Goal: Information Seeking & Learning: Learn about a topic

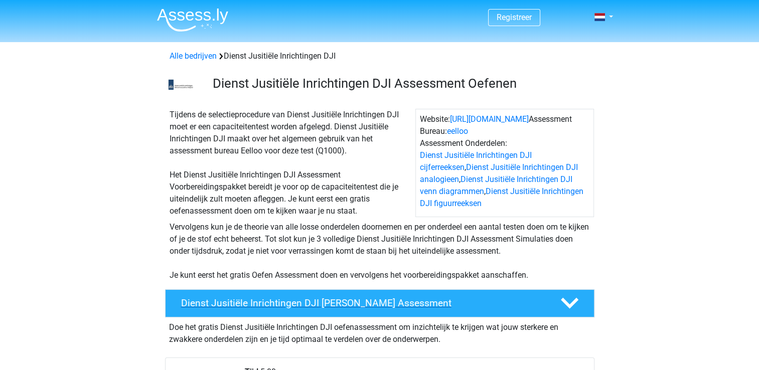
click at [300, 302] on h4 "Dienst Jusitiële Inrichtingen DJI Gratis Oefen Assessment" at bounding box center [362, 303] width 363 height 12
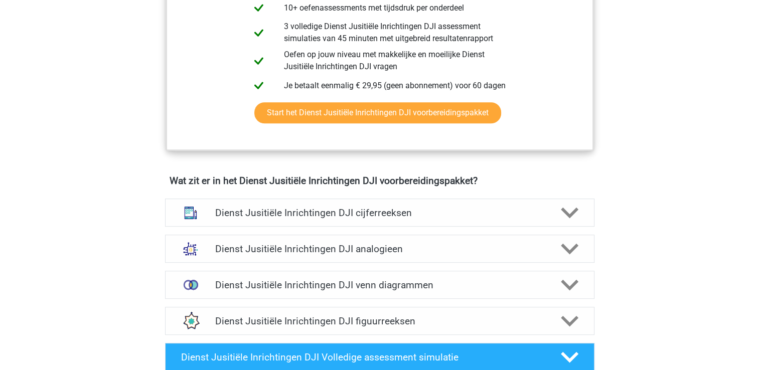
scroll to position [417, 0]
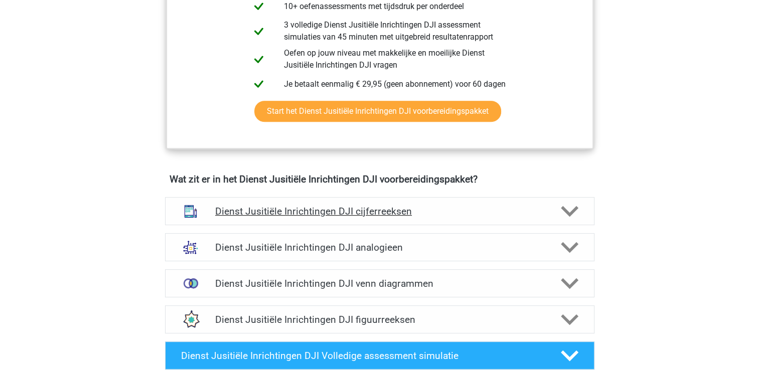
click at [571, 204] on icon at bounding box center [570, 212] width 18 height 18
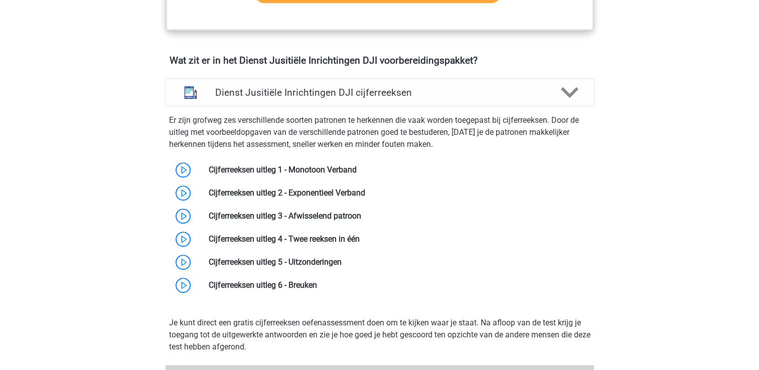
scroll to position [536, 0]
click at [357, 172] on link at bounding box center [357, 170] width 0 height 10
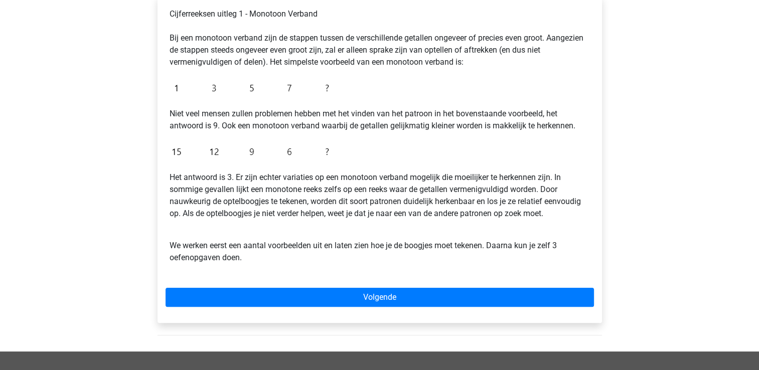
scroll to position [177, 0]
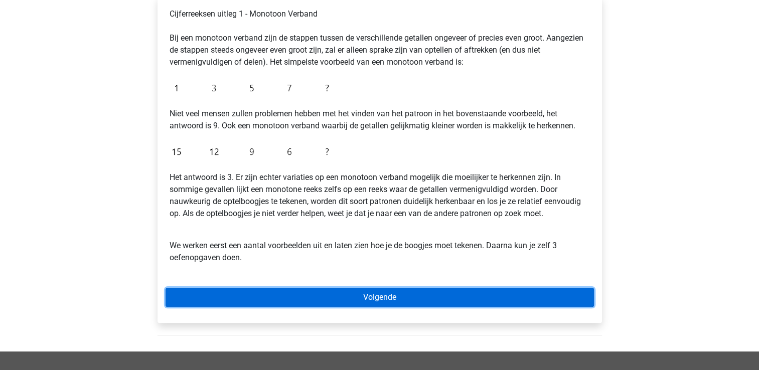
click at [288, 296] on link "Volgende" at bounding box center [379, 297] width 428 height 19
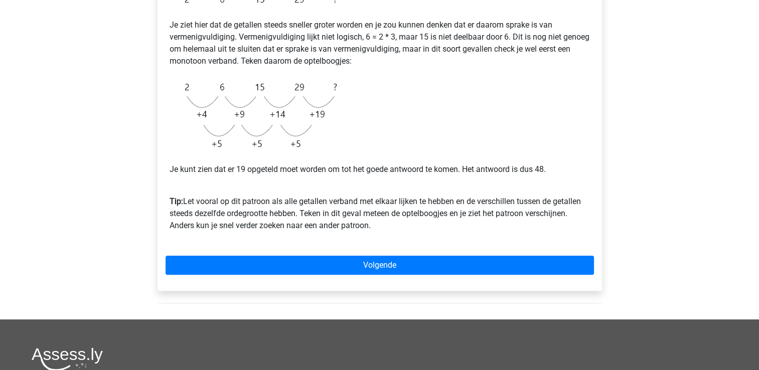
scroll to position [225, 0]
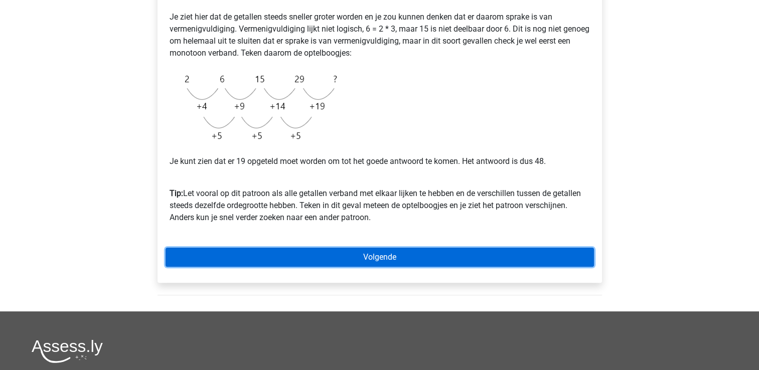
click at [265, 258] on link "Volgende" at bounding box center [379, 257] width 428 height 19
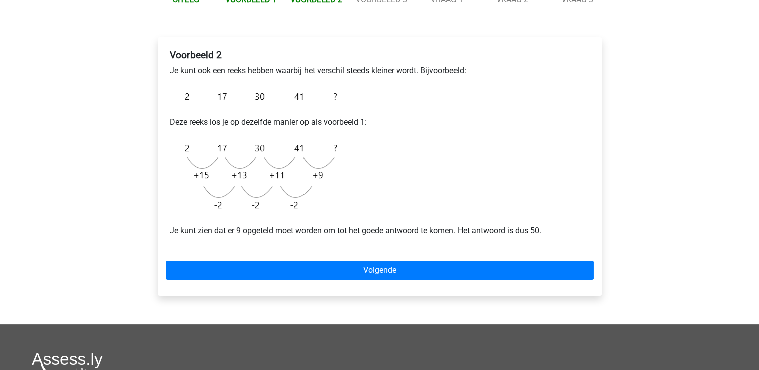
scroll to position [136, 0]
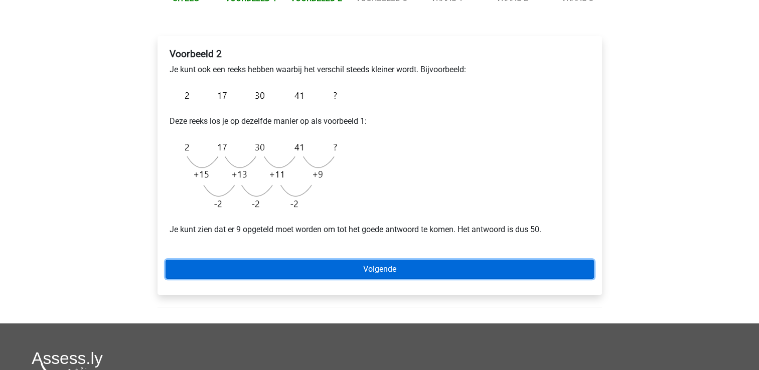
click at [249, 268] on link "Volgende" at bounding box center [379, 269] width 428 height 19
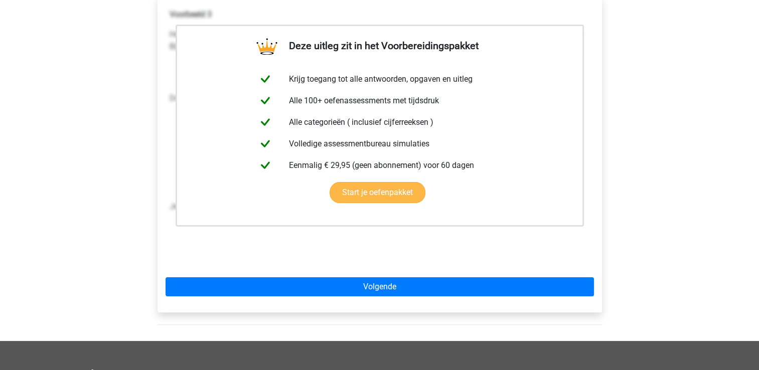
scroll to position [178, 0]
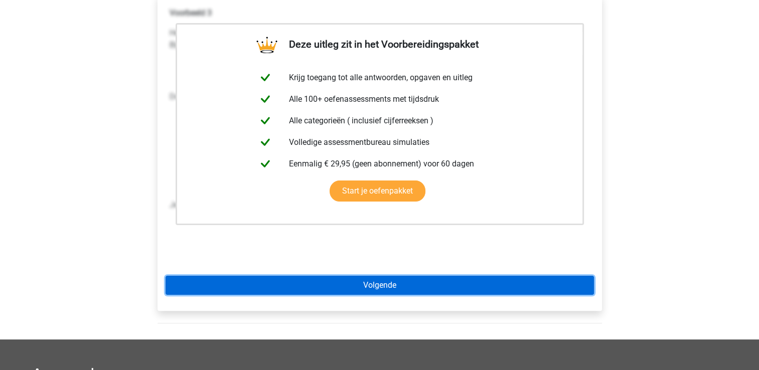
click at [293, 289] on link "Volgende" at bounding box center [379, 285] width 428 height 19
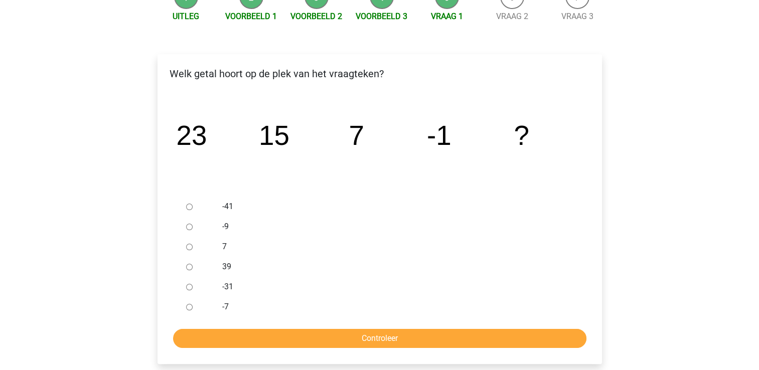
scroll to position [120, 0]
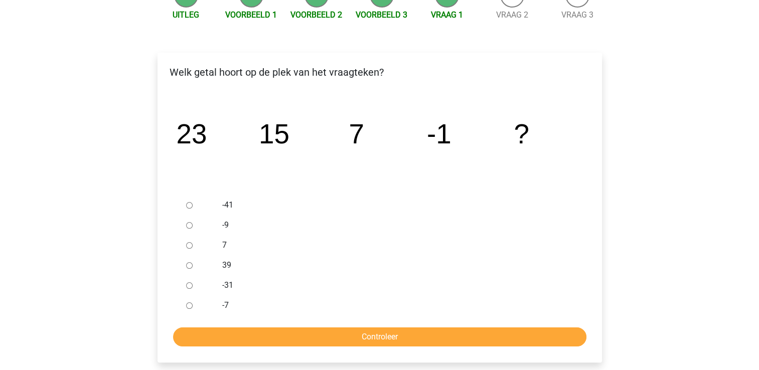
click at [187, 226] on input "-9" at bounding box center [189, 225] width 7 height 7
radio input "true"
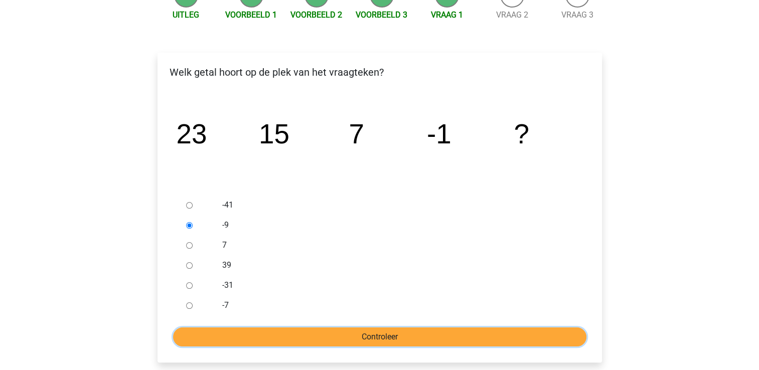
click at [308, 337] on input "Controleer" at bounding box center [379, 336] width 413 height 19
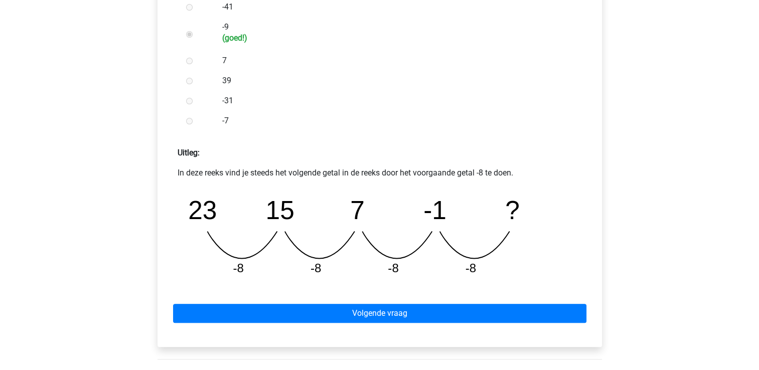
scroll to position [318, 0]
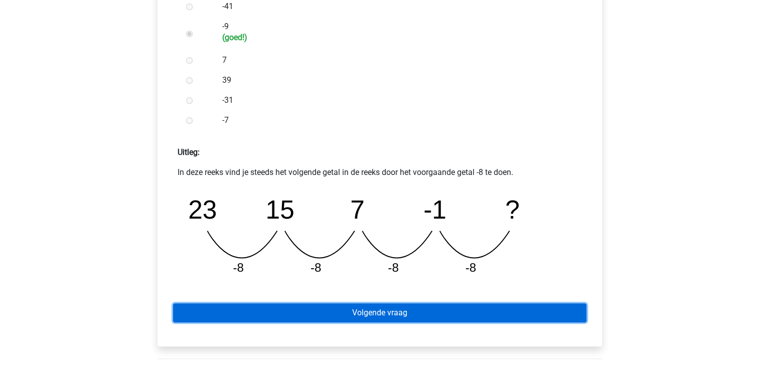
click at [314, 311] on link "Volgende vraag" at bounding box center [379, 312] width 413 height 19
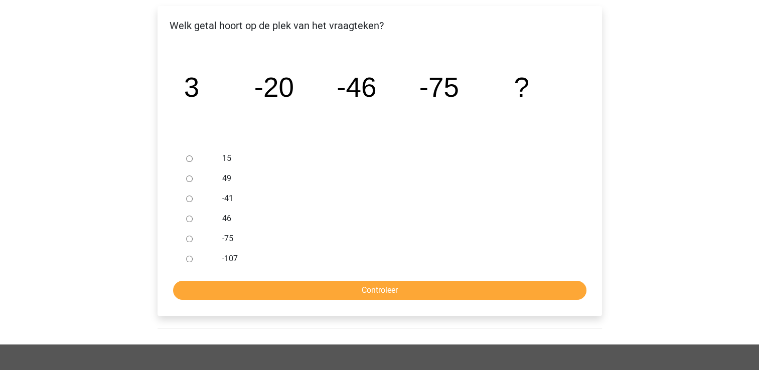
scroll to position [164, 0]
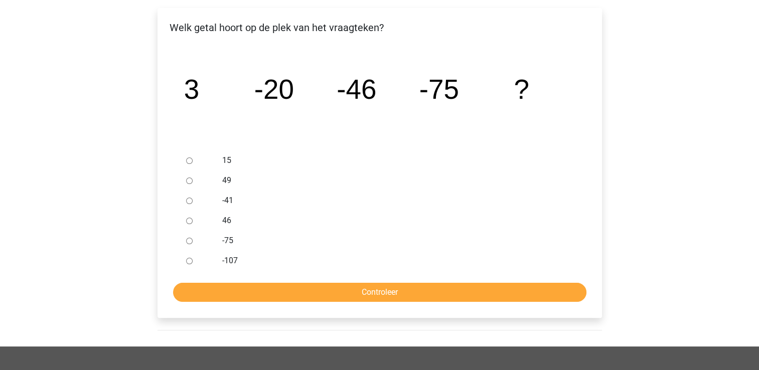
click at [188, 262] on input "-107" at bounding box center [189, 261] width 7 height 7
radio input "true"
click at [237, 277] on form "15 49 -41 46 -75 -107 Controleer" at bounding box center [379, 225] width 428 height 151
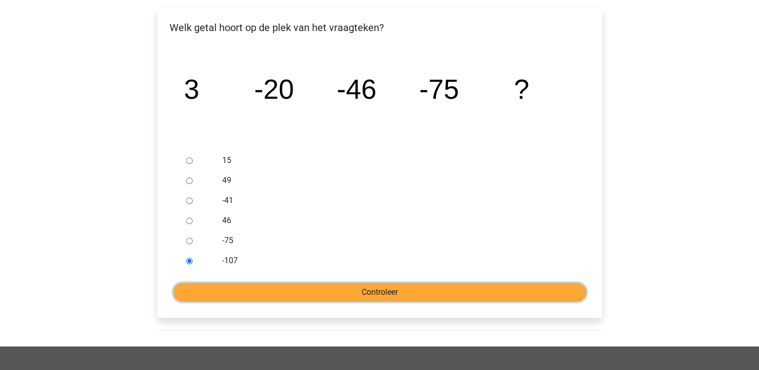
click at [244, 292] on input "Controleer" at bounding box center [379, 292] width 413 height 19
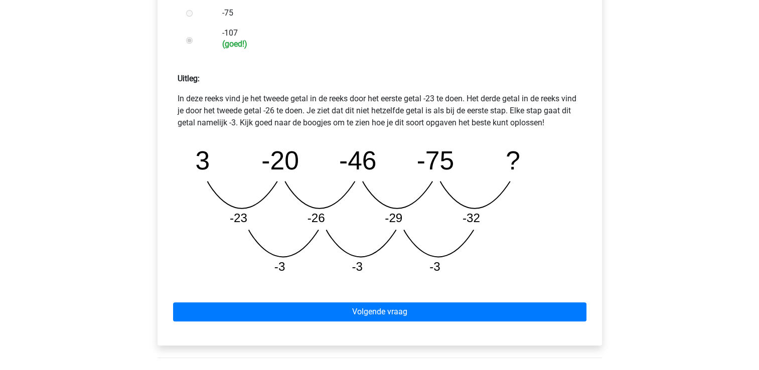
scroll to position [393, 0]
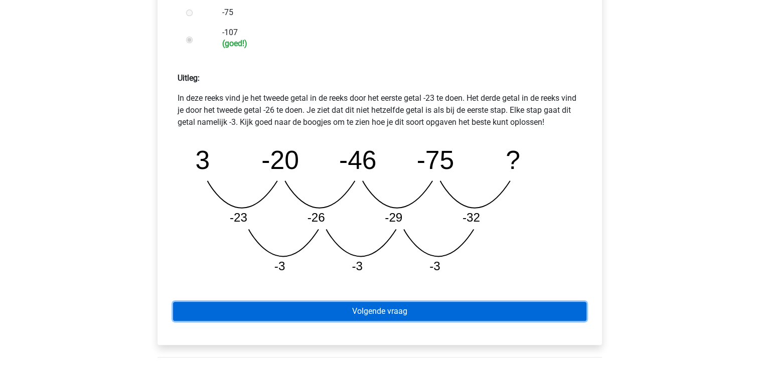
click at [264, 316] on link "Volgende vraag" at bounding box center [379, 311] width 413 height 19
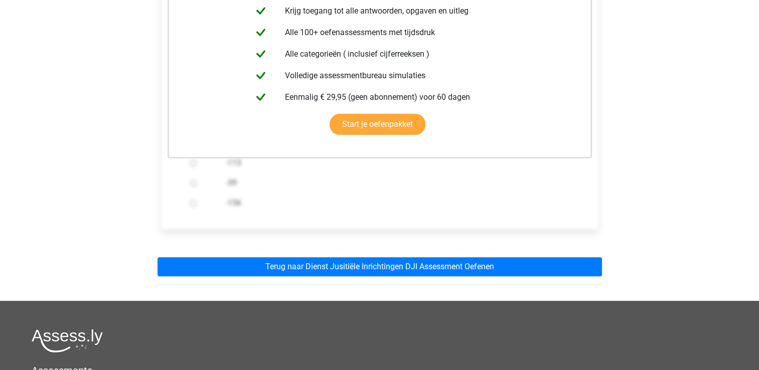
scroll to position [225, 0]
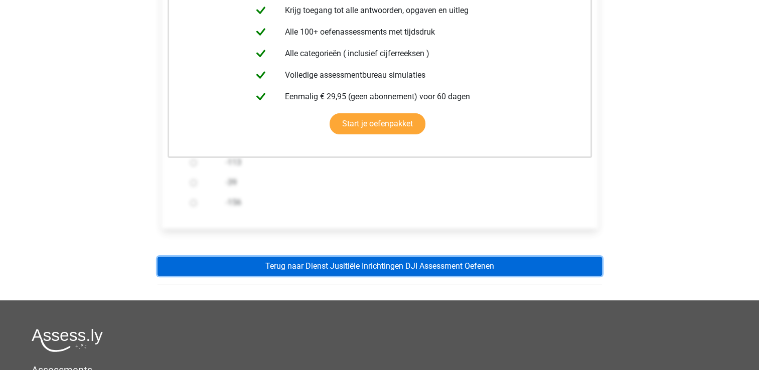
click at [305, 273] on link "Terug naar Dienst Jusitiële Inrichtingen DJI Assessment Oefenen" at bounding box center [379, 266] width 444 height 19
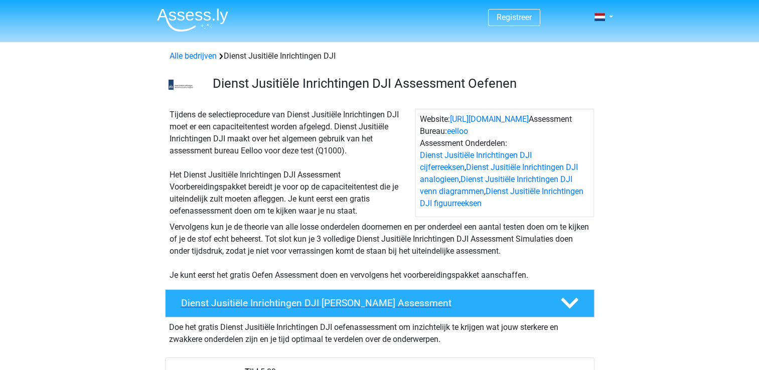
click at [229, 304] on h4 "Dienst Jusitiële Inrichtingen DJI Gratis Oefen Assessment" at bounding box center [362, 303] width 363 height 12
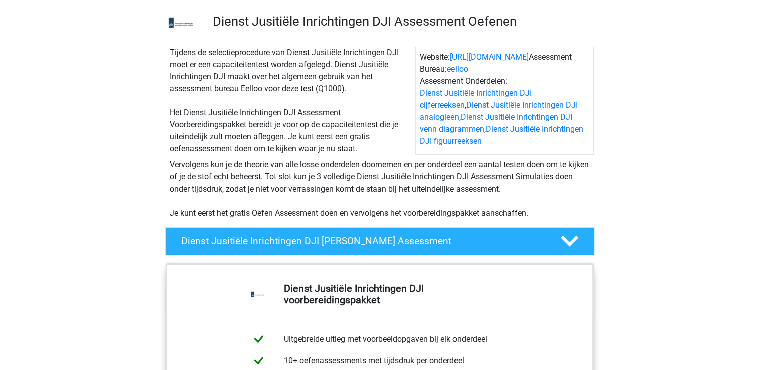
scroll to position [61, 0]
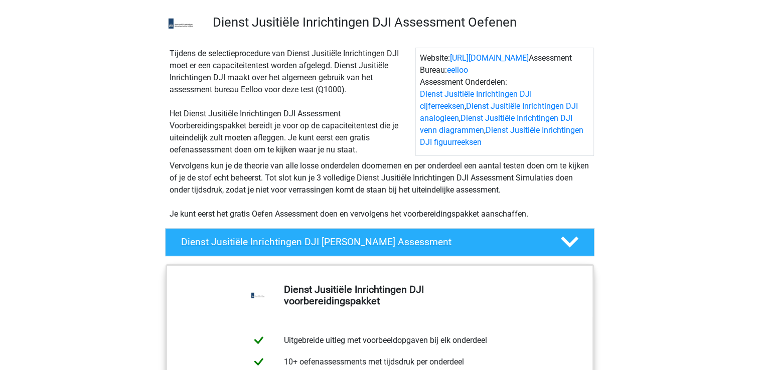
click at [435, 238] on h4 "Dienst Jusitiële Inrichtingen DJI Gratis Oefen Assessment" at bounding box center [362, 242] width 363 height 12
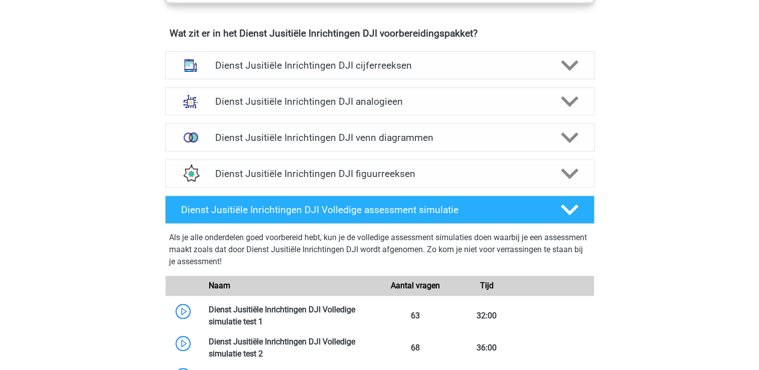
scroll to position [754, 0]
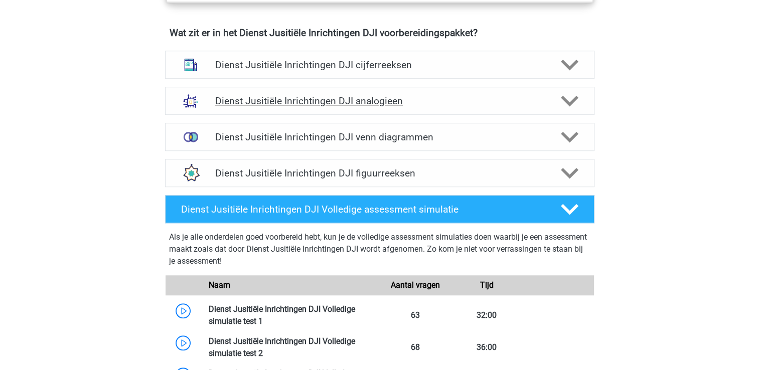
click at [436, 87] on div "Dienst Jusitiële Inrichtingen DJI analogieen" at bounding box center [379, 101] width 429 height 28
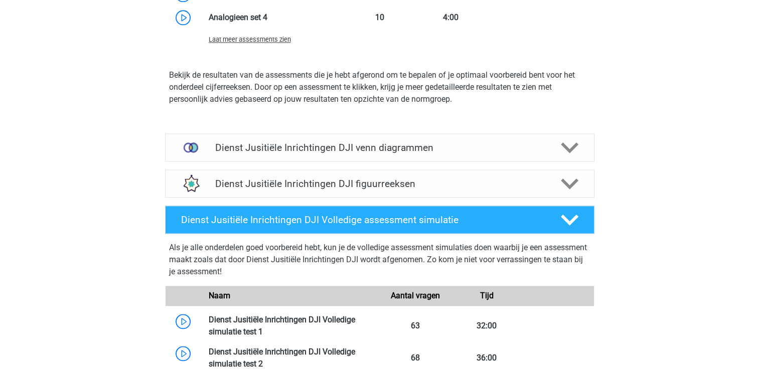
scroll to position [1399, 0]
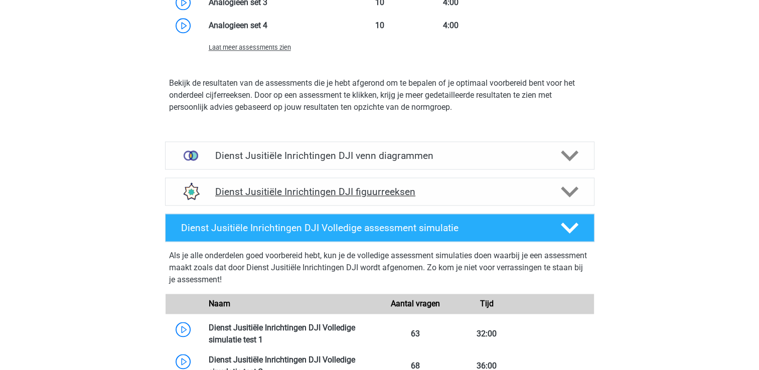
click at [353, 186] on h4 "Dienst Jusitiële Inrichtingen DJI figuurreeksen" at bounding box center [379, 192] width 328 height 12
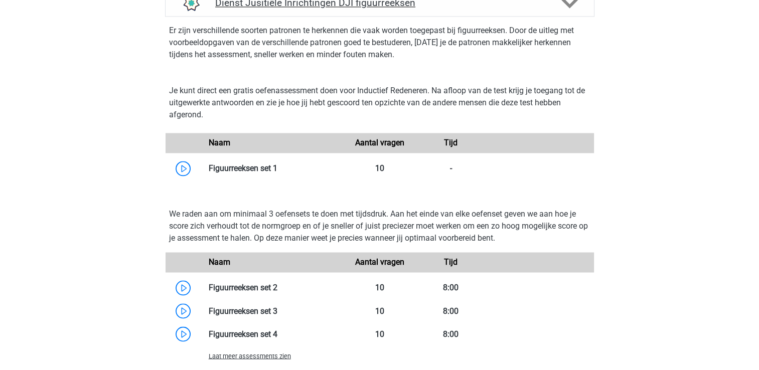
scroll to position [1589, 0]
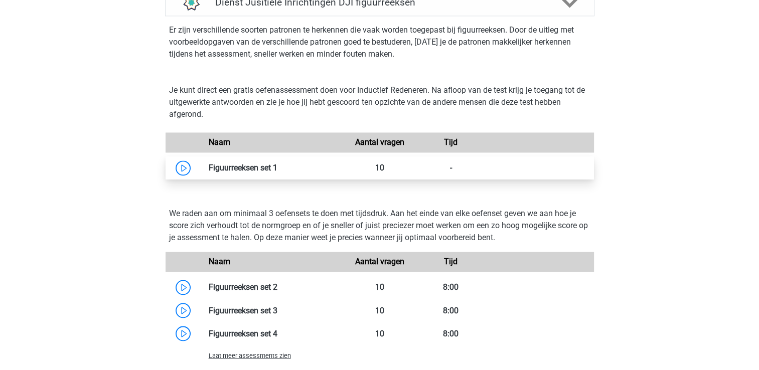
click at [277, 166] on link at bounding box center [277, 168] width 0 height 10
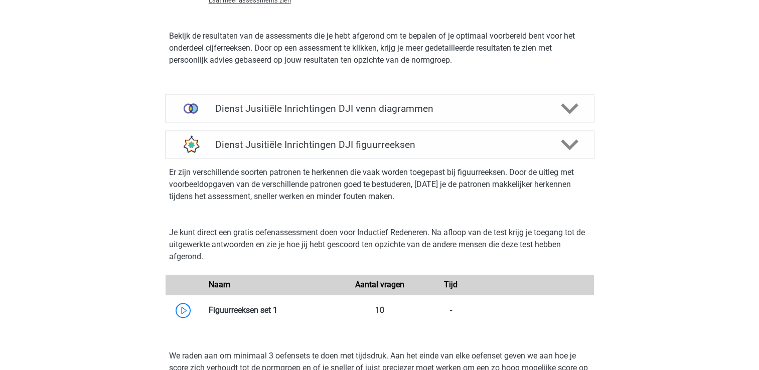
scroll to position [1446, 0]
click at [277, 310] on link at bounding box center [277, 311] width 0 height 10
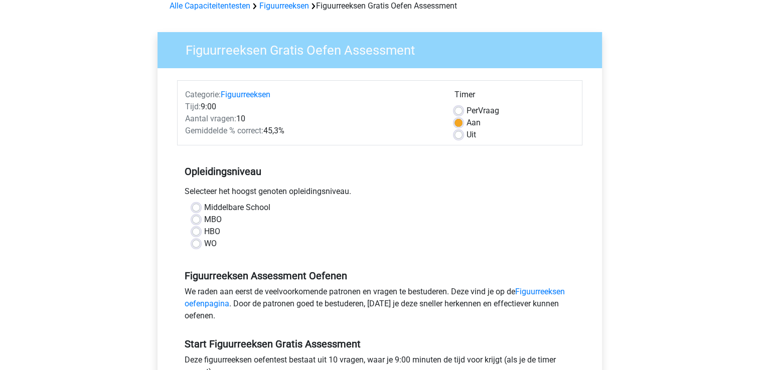
scroll to position [51, 0]
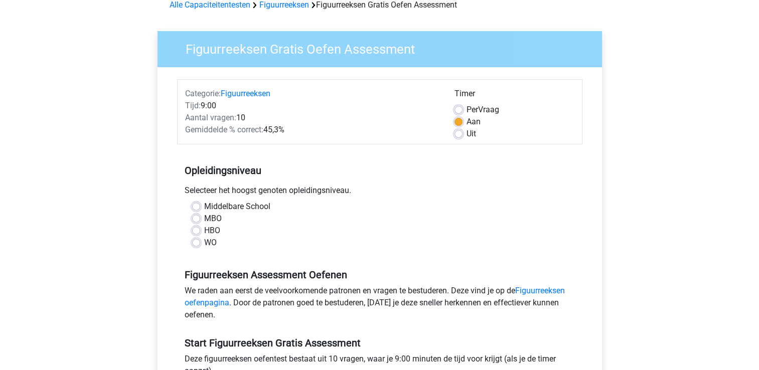
click at [204, 220] on label "MBO" at bounding box center [213, 219] width 18 height 12
click at [194, 220] on input "MBO" at bounding box center [196, 218] width 8 height 10
radio input "true"
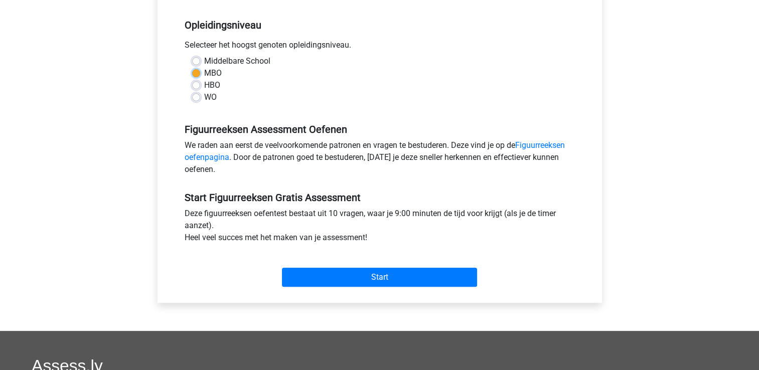
scroll to position [199, 0]
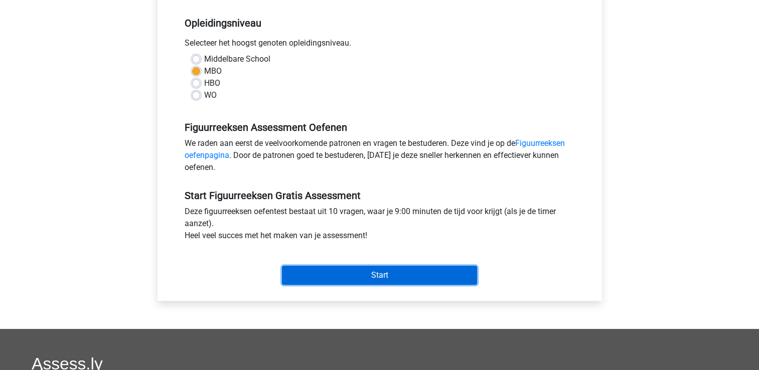
click at [329, 279] on input "Start" at bounding box center [379, 275] width 195 height 19
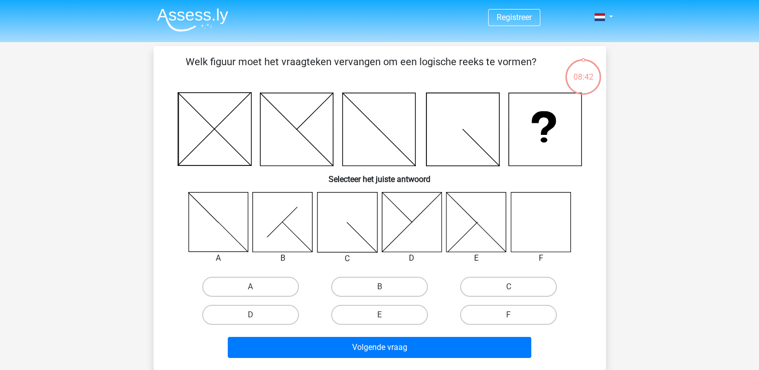
click at [219, 127] on icon at bounding box center [214, 129] width 73 height 73
click at [378, 312] on label "E" at bounding box center [379, 315] width 97 height 20
click at [379, 315] on input "E" at bounding box center [382, 318] width 7 height 7
radio input "true"
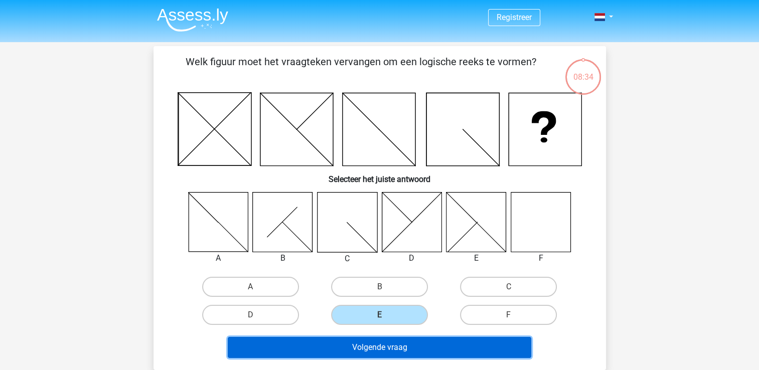
click at [351, 349] on button "Volgende vraag" at bounding box center [379, 347] width 303 height 21
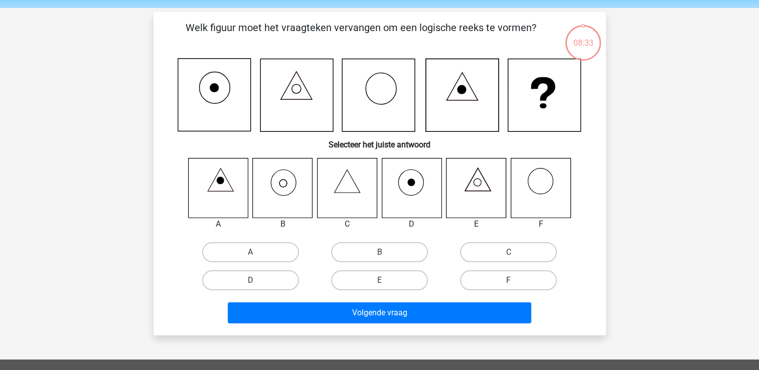
scroll to position [46, 0]
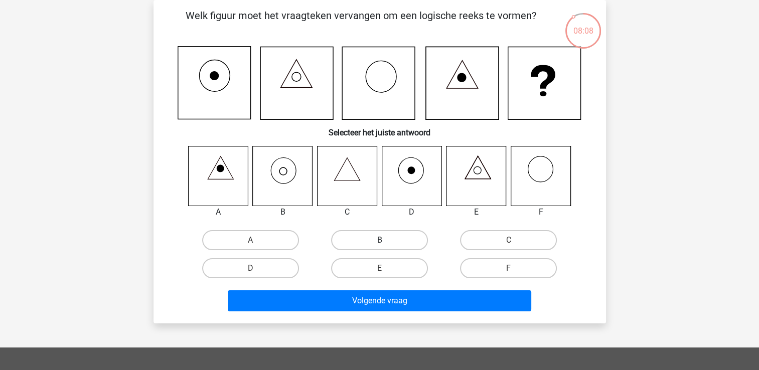
click at [368, 238] on label "B" at bounding box center [379, 240] width 97 height 20
click at [379, 240] on input "B" at bounding box center [382, 243] width 7 height 7
radio input "true"
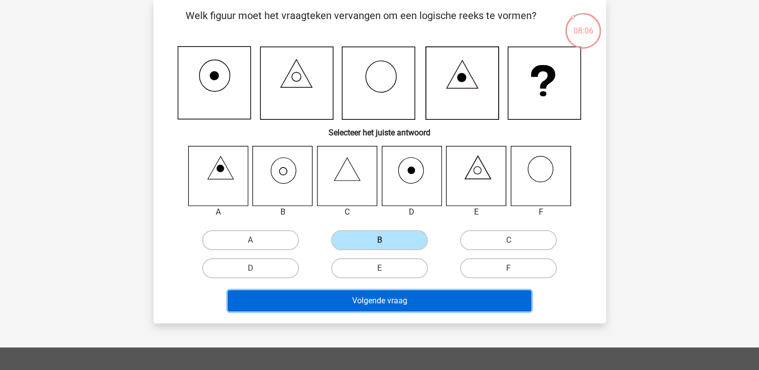
click at [377, 304] on button "Volgende vraag" at bounding box center [379, 300] width 303 height 21
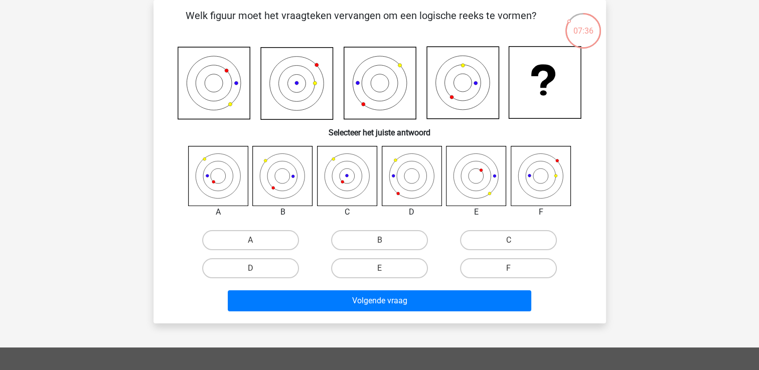
click at [406, 179] on icon at bounding box center [412, 176] width 60 height 60
click at [271, 268] on label "D" at bounding box center [250, 268] width 97 height 20
click at [257, 268] on input "D" at bounding box center [253, 271] width 7 height 7
radio input "true"
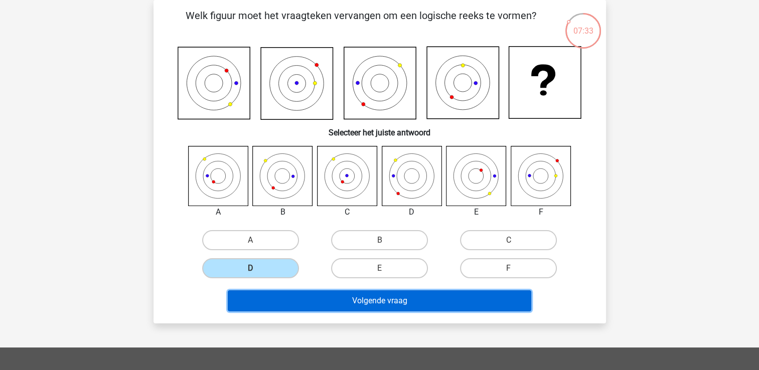
click at [308, 305] on button "Volgende vraag" at bounding box center [379, 300] width 303 height 21
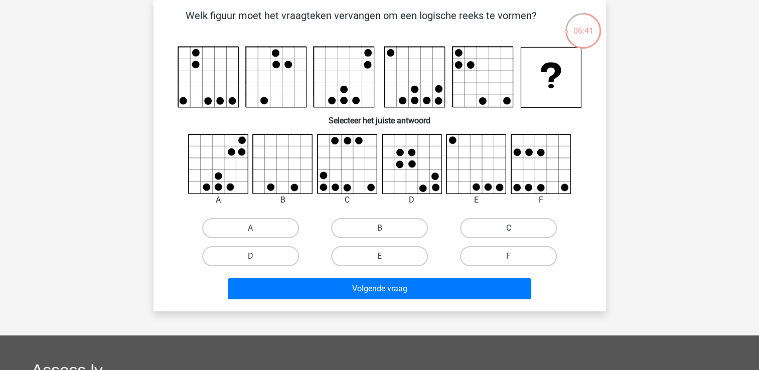
click at [487, 230] on label "C" at bounding box center [508, 228] width 97 height 20
click at [508, 230] on input "C" at bounding box center [511, 231] width 7 height 7
radio input "true"
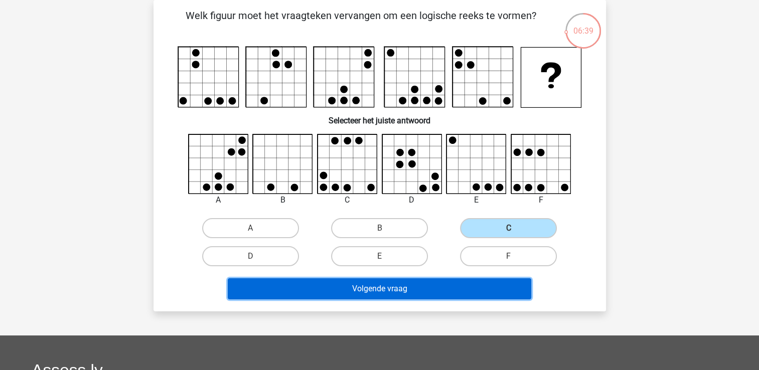
click at [434, 283] on button "Volgende vraag" at bounding box center [379, 288] width 303 height 21
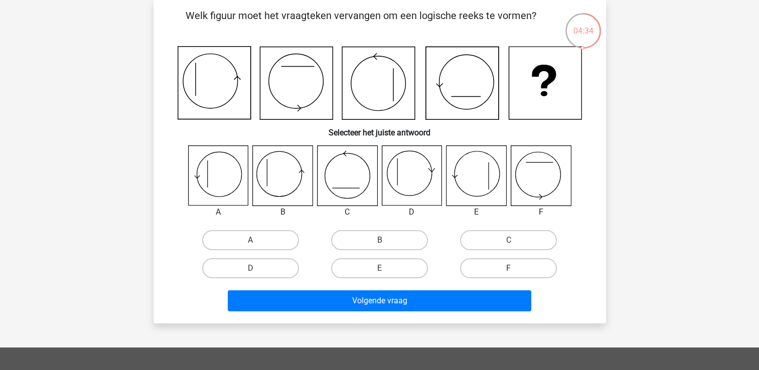
click at [276, 185] on icon at bounding box center [283, 176] width 60 height 60
click at [372, 235] on label "B" at bounding box center [379, 240] width 97 height 20
click at [379, 240] on input "B" at bounding box center [382, 243] width 7 height 7
radio input "true"
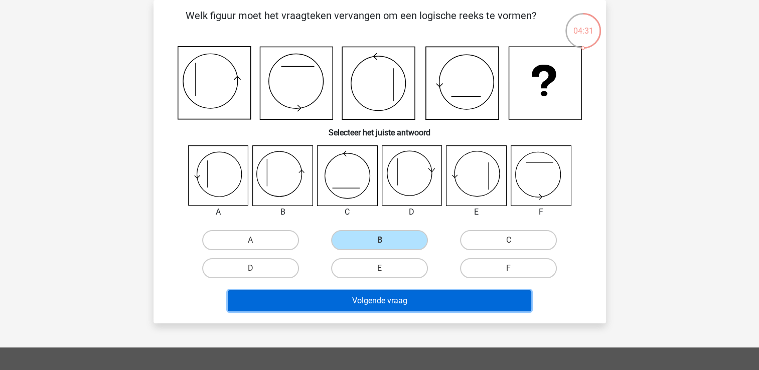
click at [372, 306] on button "Volgende vraag" at bounding box center [379, 300] width 303 height 21
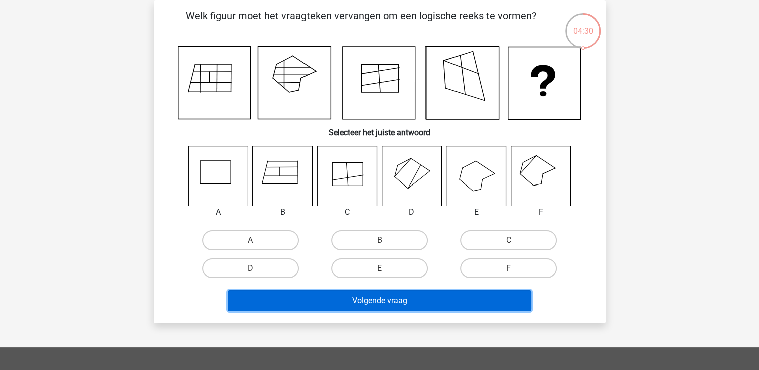
drag, startPoint x: 372, startPoint y: 306, endPoint x: 0, endPoint y: 359, distance: 375.7
click at [0, 359] on html "Registreer Nederlands English" at bounding box center [379, 283] width 759 height 658
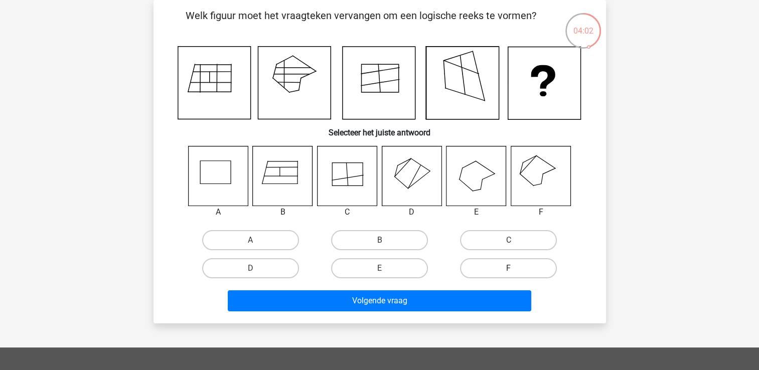
click at [506, 260] on label "F" at bounding box center [508, 268] width 97 height 20
click at [508, 268] on input "F" at bounding box center [511, 271] width 7 height 7
radio input "true"
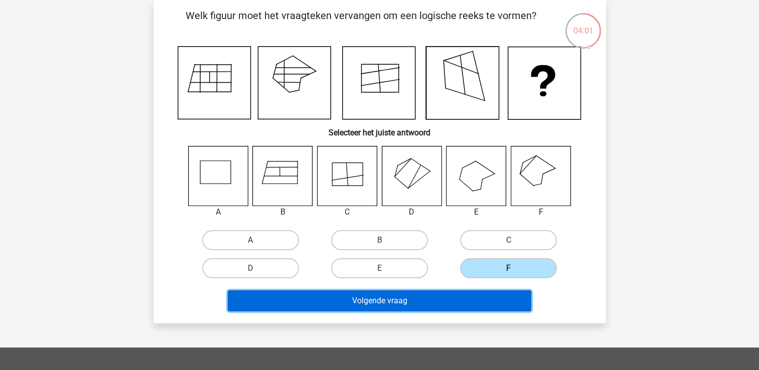
click at [496, 298] on button "Volgende vraag" at bounding box center [379, 300] width 303 height 21
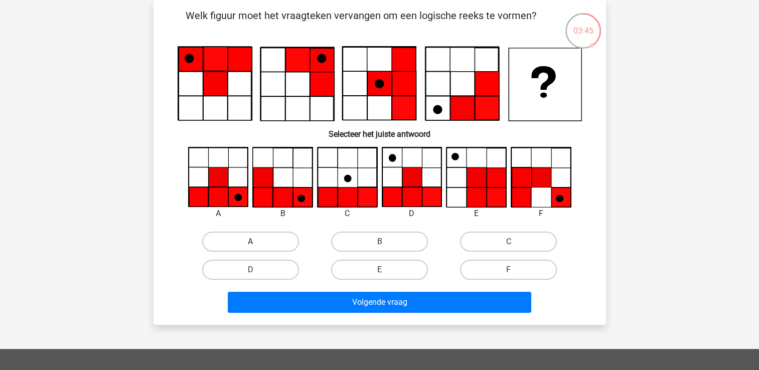
click at [266, 239] on label "A" at bounding box center [250, 242] width 97 height 20
click at [257, 242] on input "A" at bounding box center [253, 245] width 7 height 7
radio input "true"
click at [264, 262] on label "D" at bounding box center [250, 270] width 97 height 20
click at [257, 270] on input "D" at bounding box center [253, 273] width 7 height 7
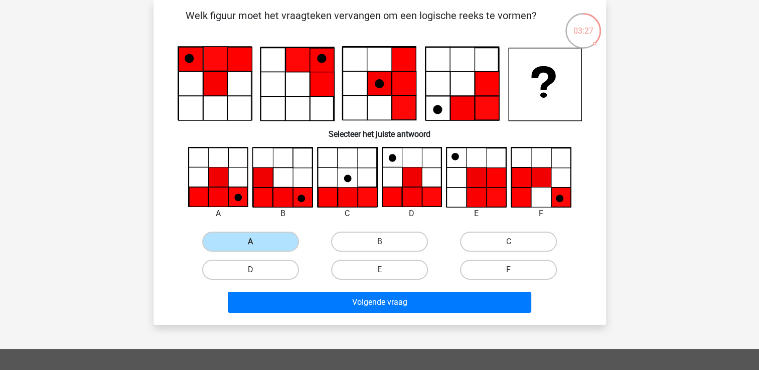
radio input "true"
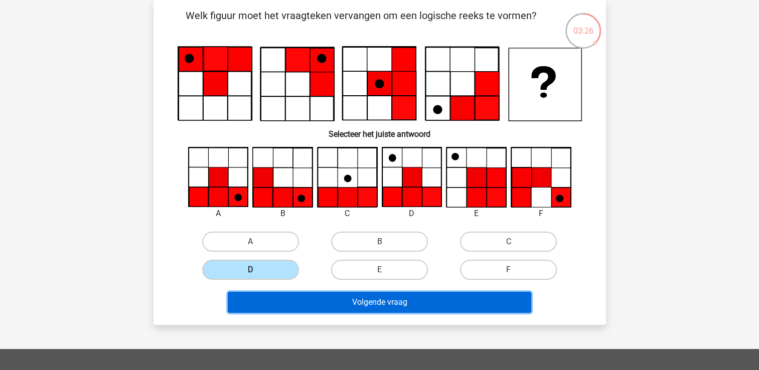
click at [348, 297] on button "Volgende vraag" at bounding box center [379, 302] width 303 height 21
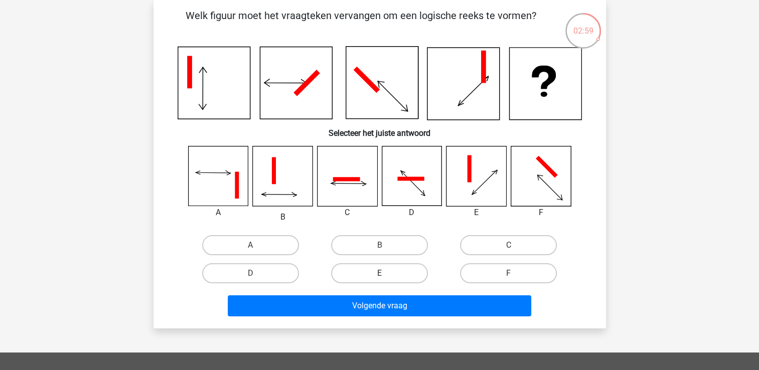
click at [415, 266] on label "E" at bounding box center [379, 273] width 97 height 20
click at [386, 273] on input "E" at bounding box center [382, 276] width 7 height 7
radio input "true"
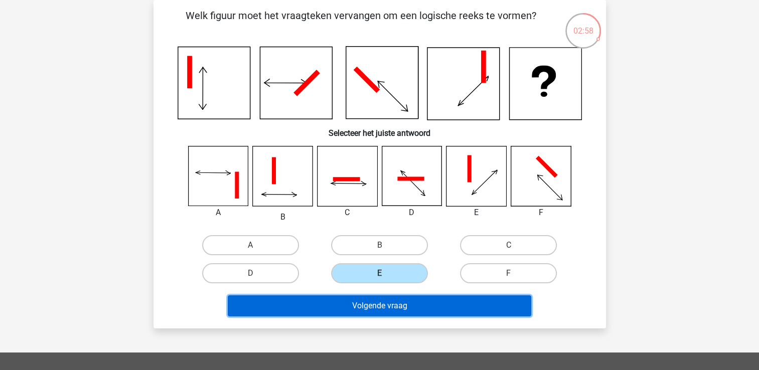
click at [417, 307] on button "Volgende vraag" at bounding box center [379, 305] width 303 height 21
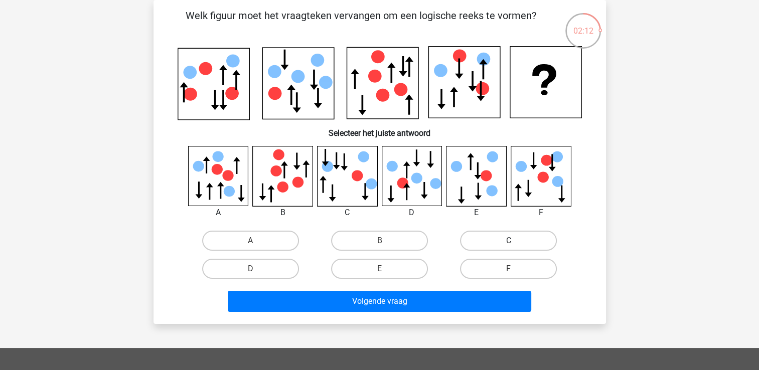
click at [484, 243] on label "C" at bounding box center [508, 241] width 97 height 20
click at [508, 243] on input "C" at bounding box center [511, 244] width 7 height 7
radio input "true"
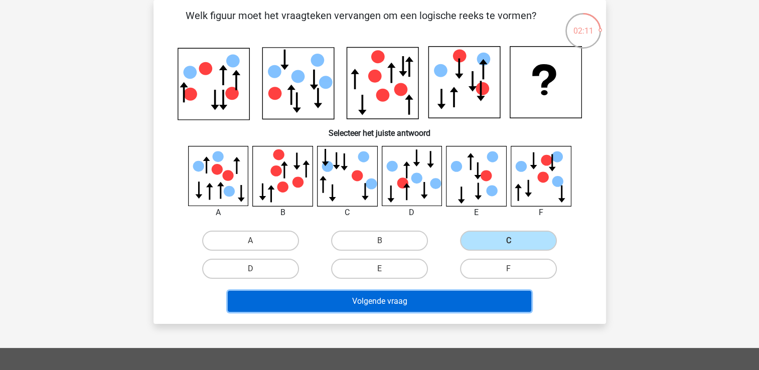
click at [452, 301] on button "Volgende vraag" at bounding box center [379, 301] width 303 height 21
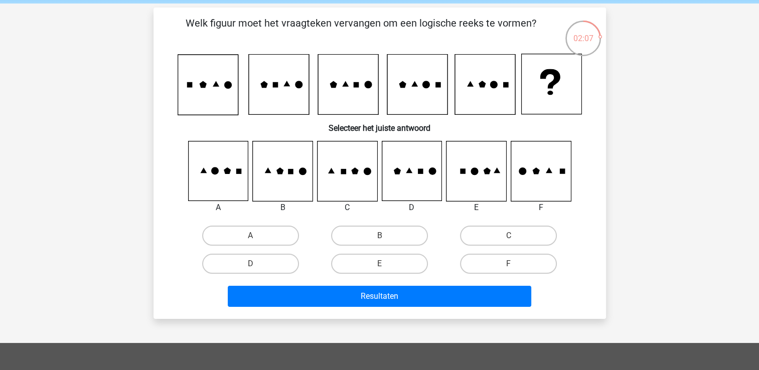
scroll to position [39, 0]
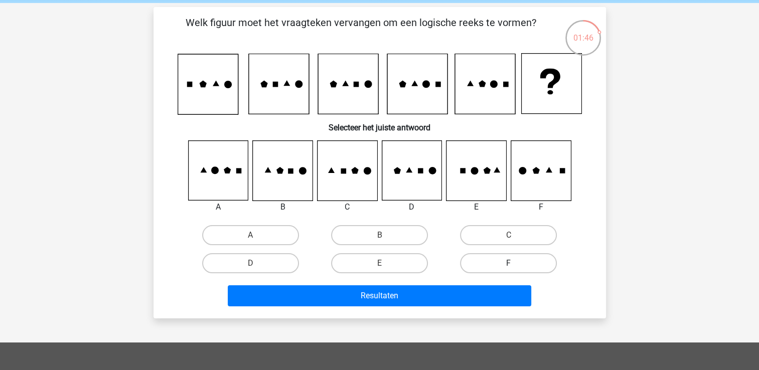
click at [500, 264] on label "F" at bounding box center [508, 263] width 97 height 20
click at [508, 264] on input "F" at bounding box center [511, 266] width 7 height 7
radio input "true"
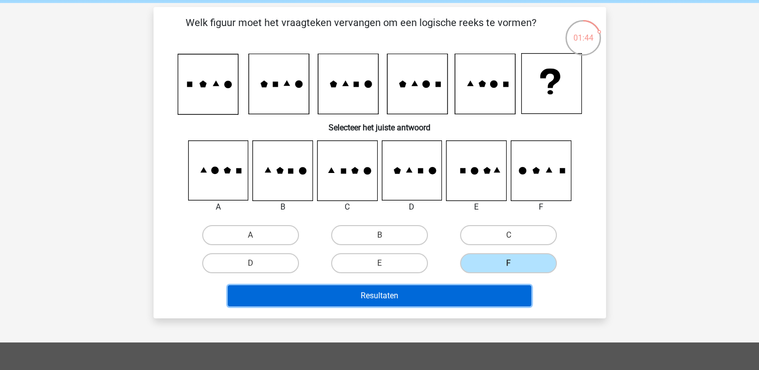
click at [473, 287] on button "Resultaten" at bounding box center [379, 295] width 303 height 21
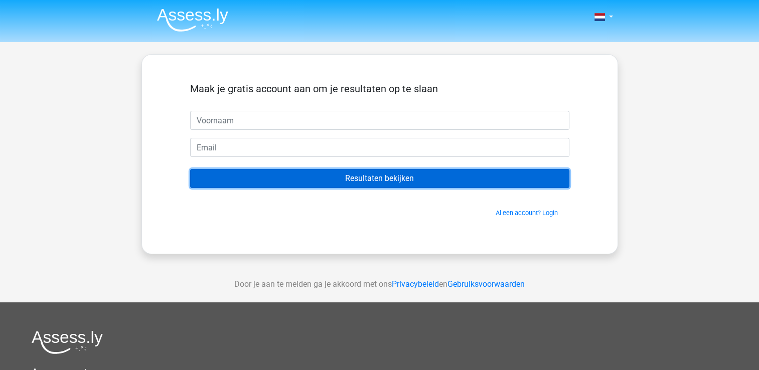
click at [298, 177] on input "Resultaten bekijken" at bounding box center [379, 178] width 379 height 19
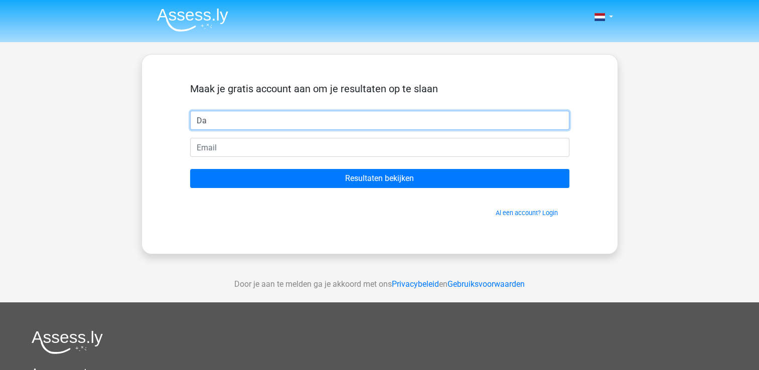
type input "[PERSON_NAME]"
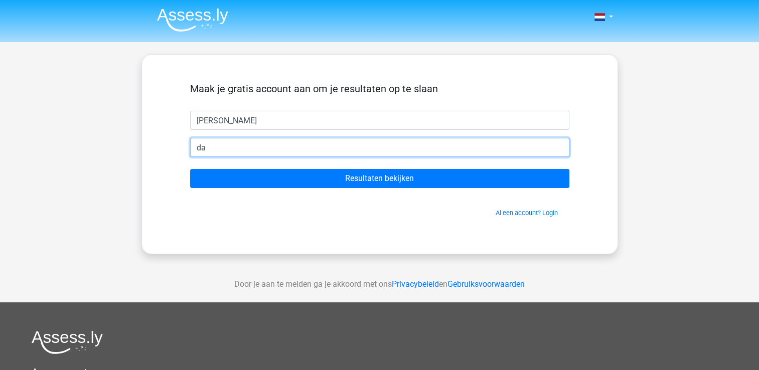
type input "[PERSON_NAME][EMAIL_ADDRESS][DOMAIN_NAME]"
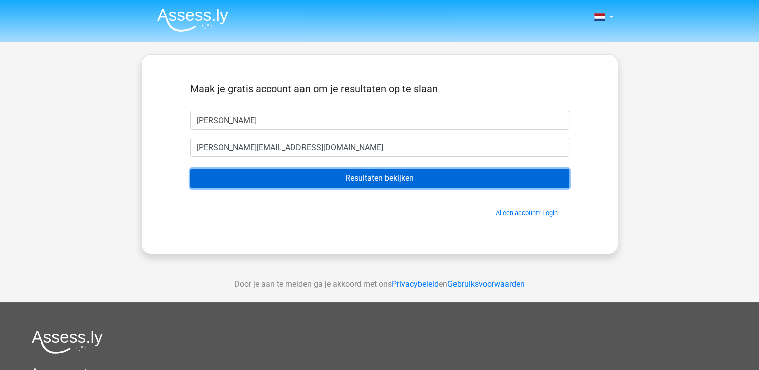
click at [250, 178] on input "Resultaten bekijken" at bounding box center [379, 178] width 379 height 19
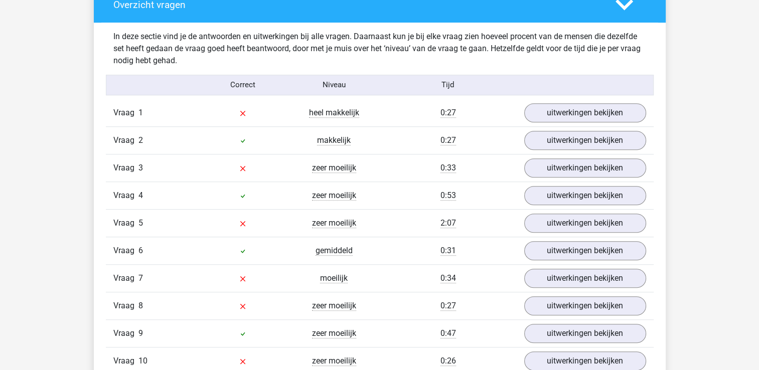
scroll to position [763, 0]
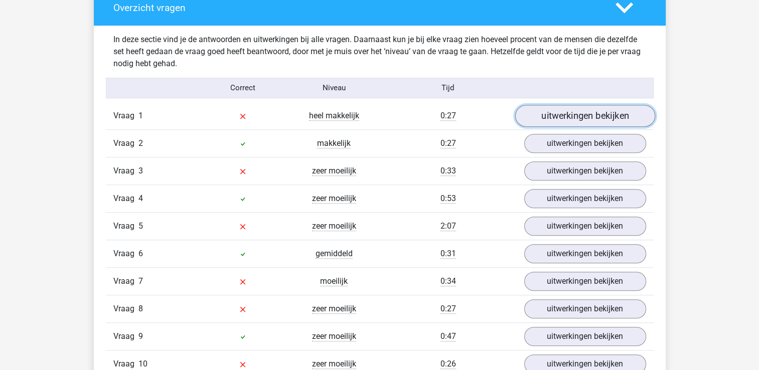
click at [594, 114] on link "uitwerkingen bekijken" at bounding box center [584, 116] width 140 height 22
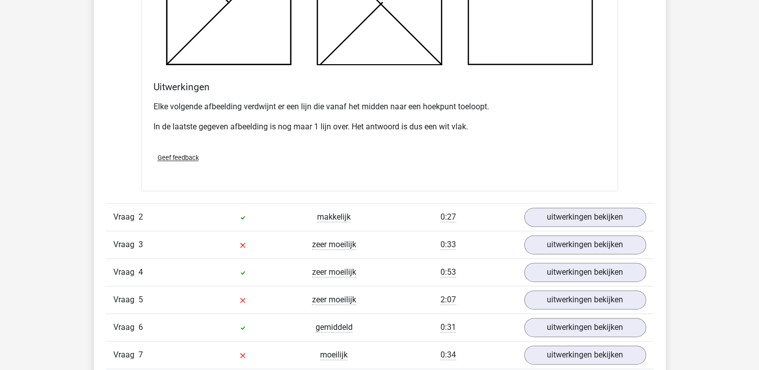
scroll to position [1270, 0]
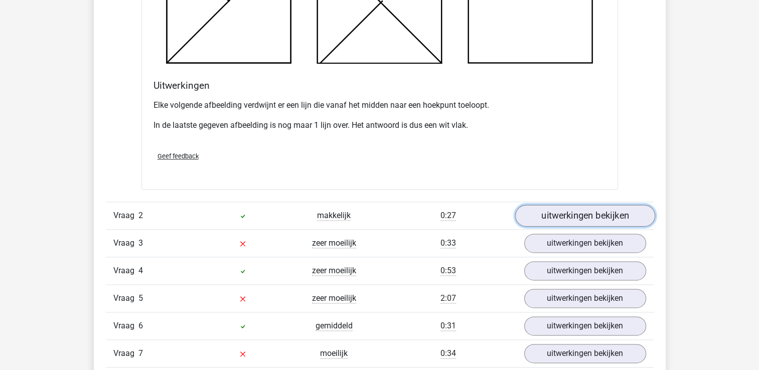
click at [599, 212] on link "uitwerkingen bekijken" at bounding box center [584, 216] width 140 height 22
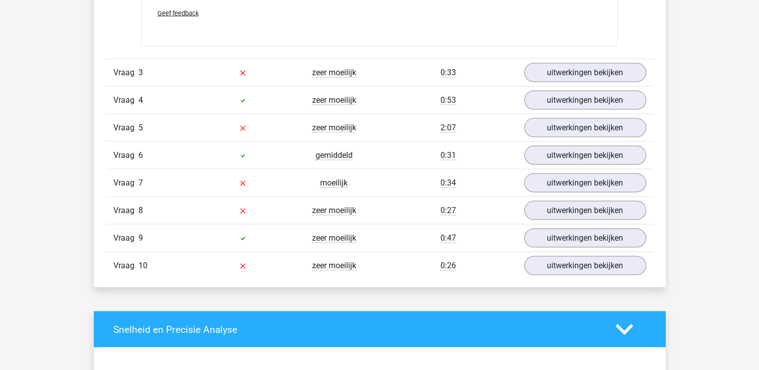
scroll to position [2063, 0]
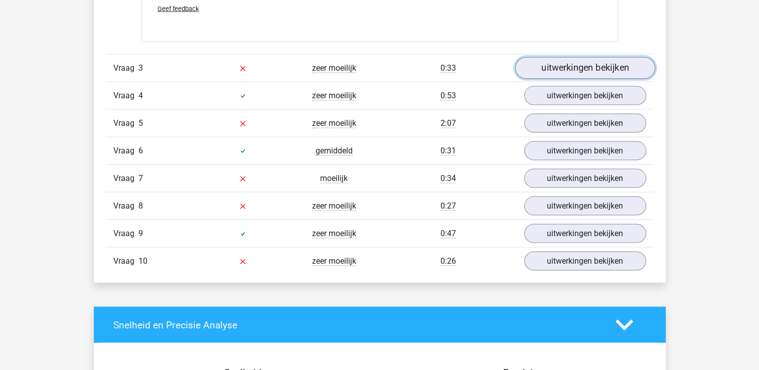
click at [558, 70] on link "uitwerkingen bekijken" at bounding box center [584, 68] width 140 height 22
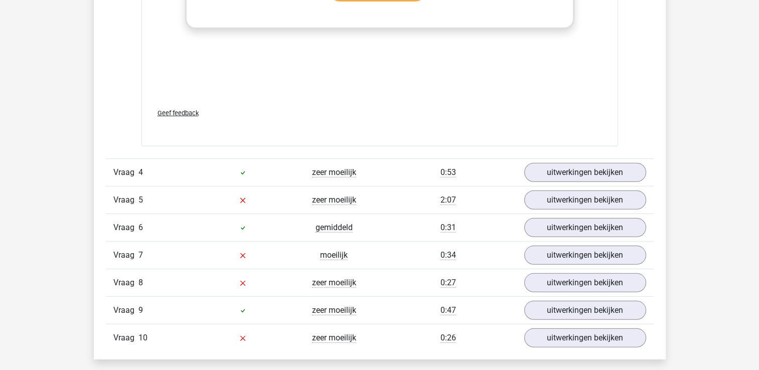
scroll to position [2826, 0]
click at [598, 166] on link "uitwerkingen bekijken" at bounding box center [584, 172] width 140 height 22
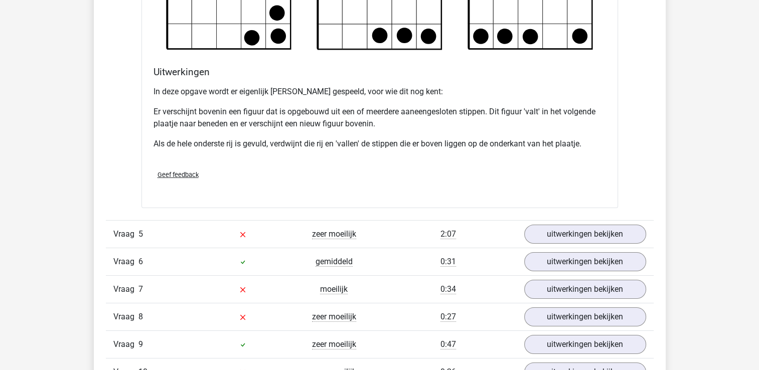
scroll to position [3400, 0]
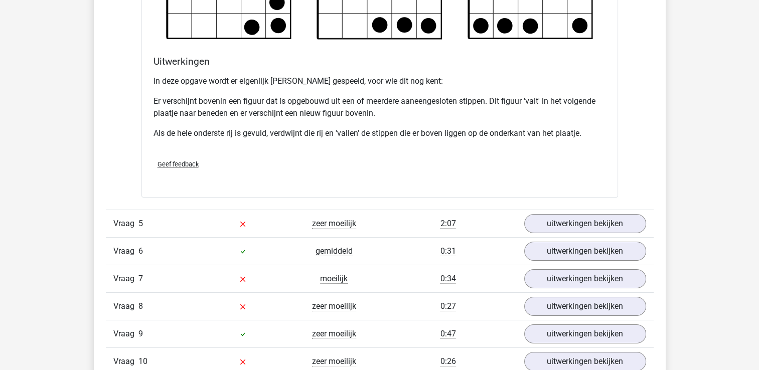
drag, startPoint x: 598, startPoint y: 166, endPoint x: 491, endPoint y: 179, distance: 107.5
click at [491, 179] on div "Verstuur" at bounding box center [379, 185] width 460 height 16
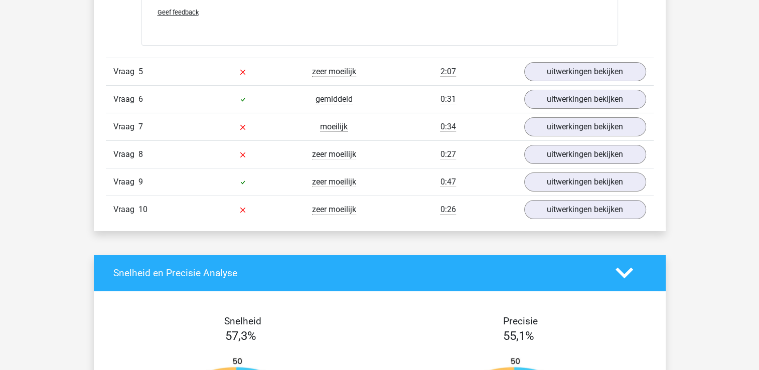
scroll to position [3552, 0]
click at [569, 99] on link "uitwerkingen bekijken" at bounding box center [584, 99] width 140 height 22
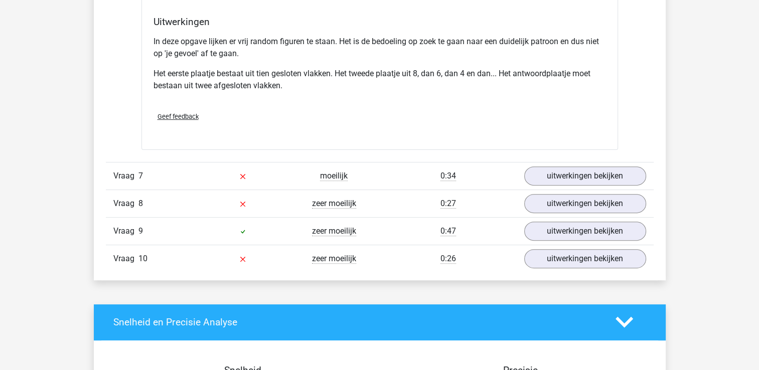
scroll to position [4106, 0]
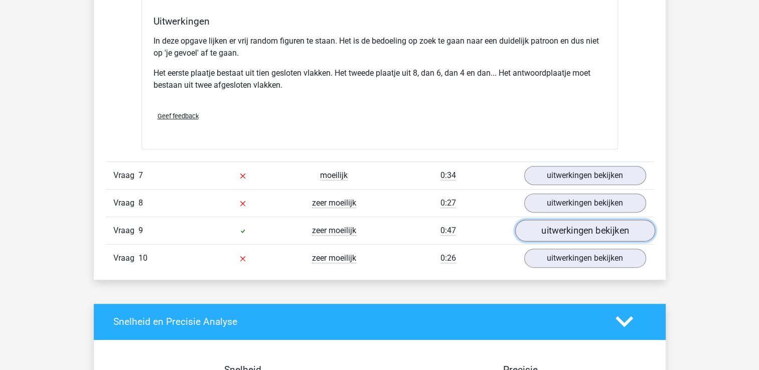
click at [534, 220] on link "uitwerkingen bekijken" at bounding box center [584, 231] width 140 height 22
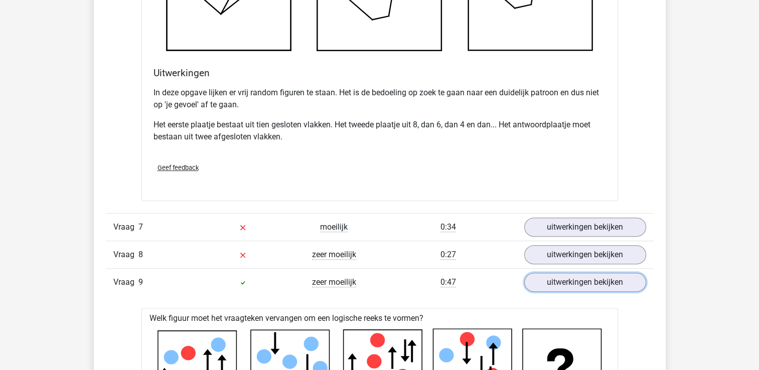
scroll to position [4054, 0]
